Goal: Information Seeking & Learning: Learn about a topic

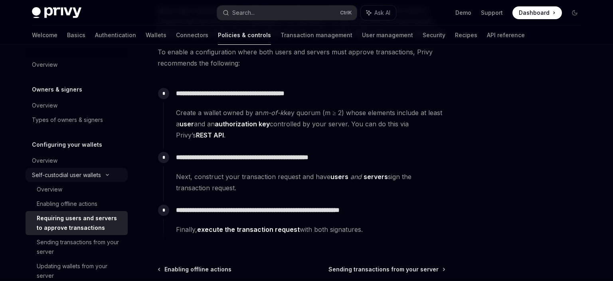
scroll to position [42, 0]
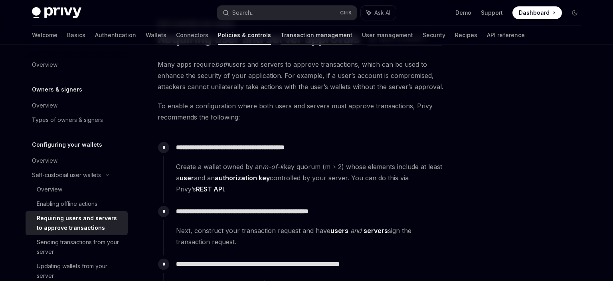
click at [281, 40] on link "Transaction management" at bounding box center [317, 35] width 72 height 19
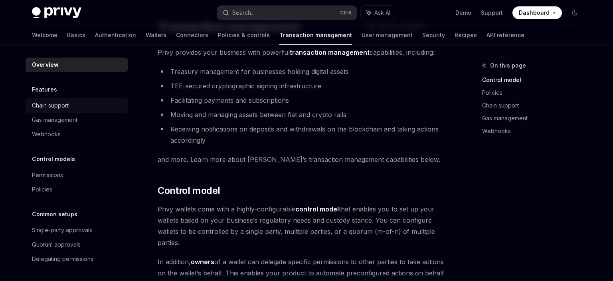
click at [77, 103] on div "Chain support" at bounding box center [77, 106] width 91 height 10
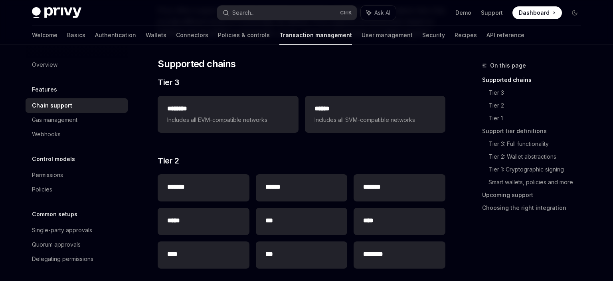
scroll to position [42, 0]
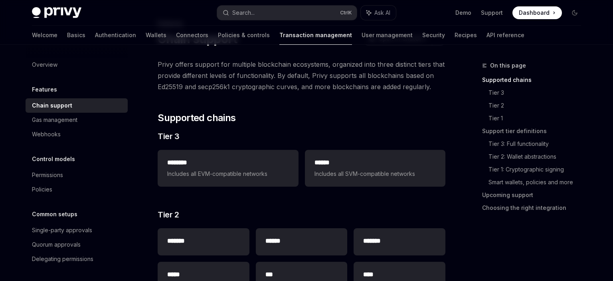
click at [92, 111] on link "Chain support" at bounding box center [77, 105] width 102 height 14
click at [87, 114] on link "Gas management" at bounding box center [77, 120] width 102 height 14
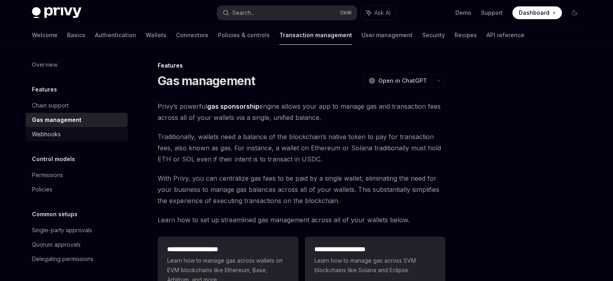
click at [77, 128] on link "Webhooks" at bounding box center [77, 134] width 102 height 14
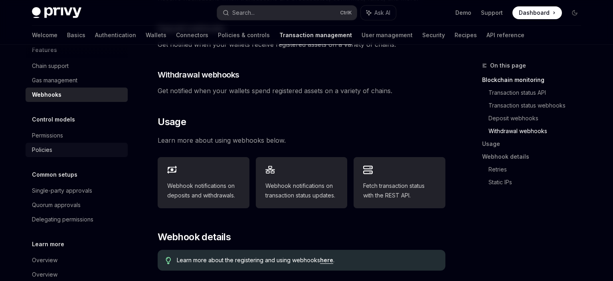
scroll to position [46, 0]
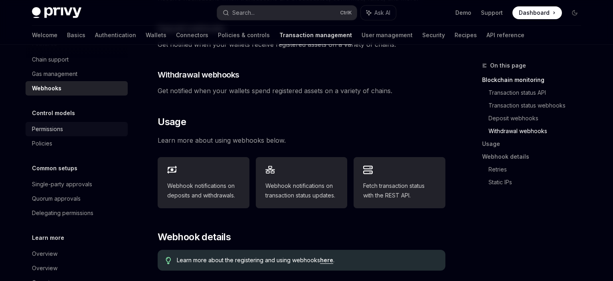
click at [73, 135] on link "Permissions" at bounding box center [77, 129] width 102 height 14
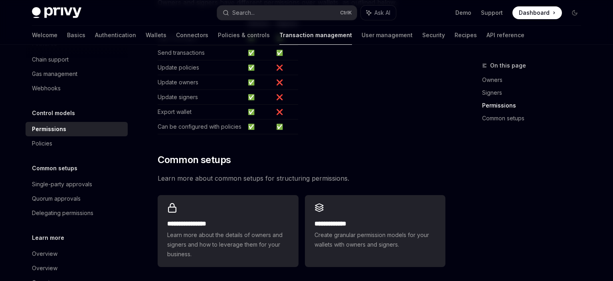
scroll to position [548, 0]
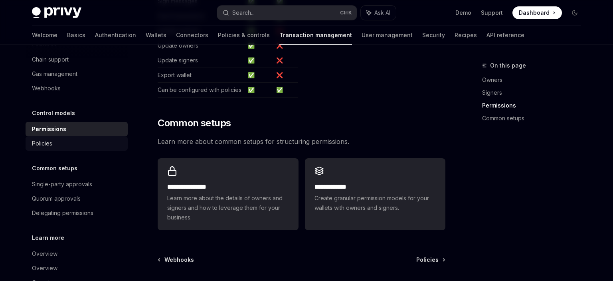
click at [53, 148] on div "Policies" at bounding box center [77, 144] width 91 height 10
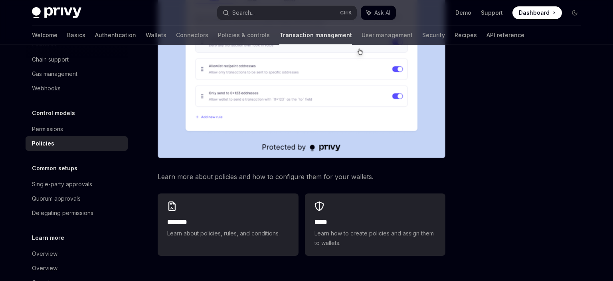
scroll to position [337, 0]
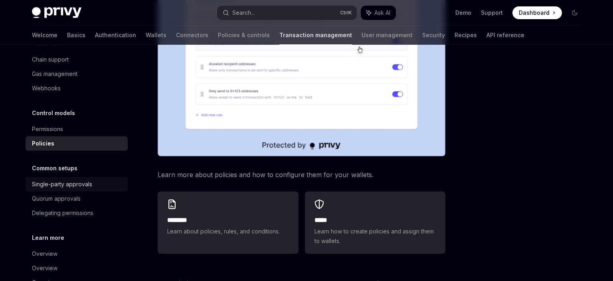
click at [93, 181] on div "Single-party approvals" at bounding box center [77, 184] width 91 height 10
type textarea "*"
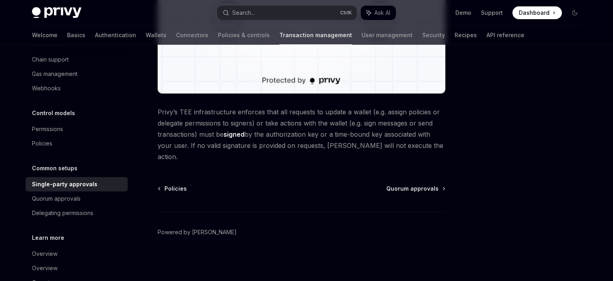
scroll to position [70, 0]
